Goal: Task Accomplishment & Management: Manage account settings

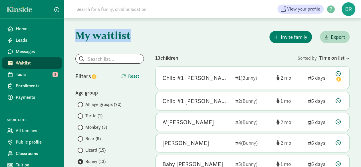
drag, startPoint x: 129, startPoint y: 36, endPoint x: 71, endPoint y: 36, distance: 58.2
click at [93, 34] on h1 "My waitlist" at bounding box center [109, 35] width 68 height 11
drag, startPoint x: 129, startPoint y: 34, endPoint x: 70, endPoint y: 39, distance: 59.5
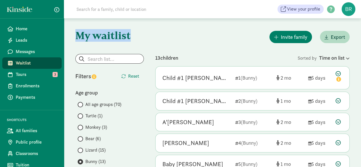
click at [83, 37] on h1 "My waitlist" at bounding box center [109, 35] width 68 height 11
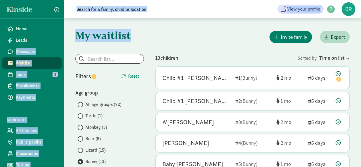
drag, startPoint x: 132, startPoint y: 34, endPoint x: 58, endPoint y: 40, distance: 74.1
click at [101, 38] on h1 "My waitlist" at bounding box center [109, 35] width 68 height 11
drag, startPoint x: 135, startPoint y: 33, endPoint x: 37, endPoint y: 39, distance: 98.3
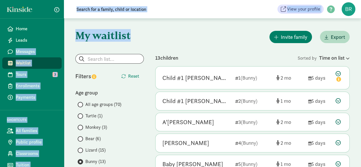
click at [82, 36] on h1 "My waitlist" at bounding box center [109, 35] width 68 height 11
drag, startPoint x: 141, startPoint y: 36, endPoint x: 5, endPoint y: 11, distance: 138.6
drag, startPoint x: 132, startPoint y: 36, endPoint x: 0, endPoint y: 11, distance: 134.4
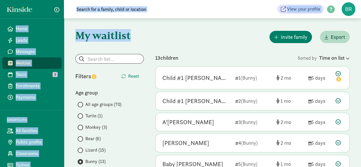
click at [125, 31] on h1 "My waitlist" at bounding box center [109, 35] width 68 height 11
drag, startPoint x: 134, startPoint y: 36, endPoint x: 2, endPoint y: 8, distance: 135.2
click at [117, 40] on h1 "My waitlist" at bounding box center [109, 35] width 68 height 11
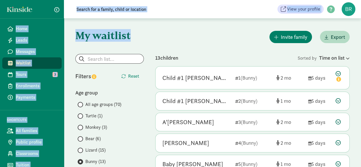
drag, startPoint x: 130, startPoint y: 39, endPoint x: 1, endPoint y: 11, distance: 131.9
click at [126, 32] on h1 "My waitlist" at bounding box center [109, 35] width 68 height 11
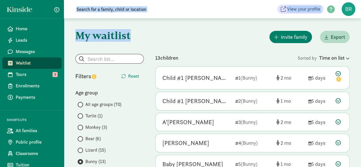
drag, startPoint x: 131, startPoint y: 35, endPoint x: 0, endPoint y: -11, distance: 138.8
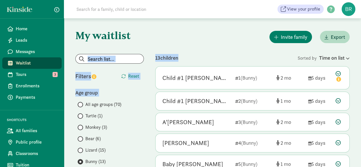
drag, startPoint x: 181, startPoint y: 57, endPoint x: 148, endPoint y: 53, distance: 33.9
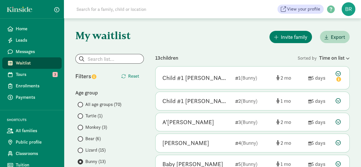
click at [159, 31] on div "Invite family Export" at bounding box center [252, 37] width 194 height 15
